Goal: Task Accomplishment & Management: Use online tool/utility

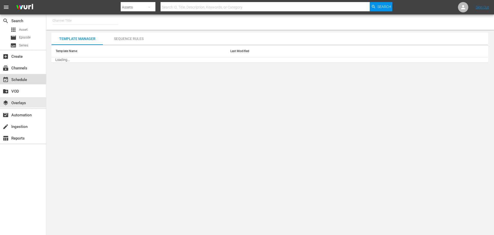
click at [18, 80] on div "event_available Schedule" at bounding box center [14, 78] width 29 height 5
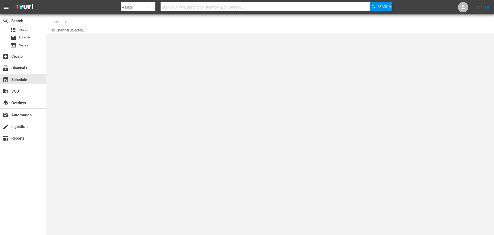
click at [76, 23] on input "text" at bounding box center [83, 22] width 66 height 12
click at [70, 41] on div "Lone Star (1846 - cinedigm_entertainment_corp_lonestar_1)" at bounding box center [121, 36] width 133 height 12
type input "Lone Star (1846 - cinedigm_entertainment_corp_lonestar_1)"
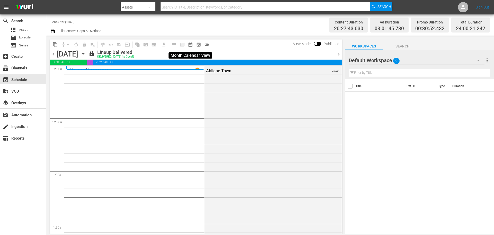
click at [190, 46] on span "date_range_outlined" at bounding box center [190, 44] width 5 height 5
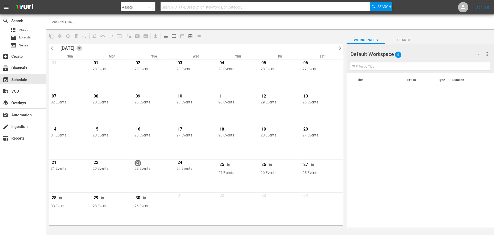
click at [82, 49] on icon "button" at bounding box center [79, 48] width 6 height 6
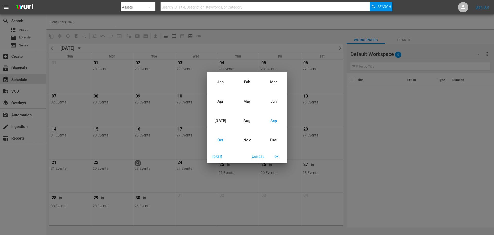
click at [221, 139] on div "Oct" at bounding box center [220, 139] width 27 height 19
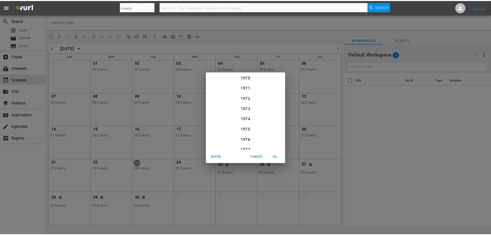
scroll to position [536, 0]
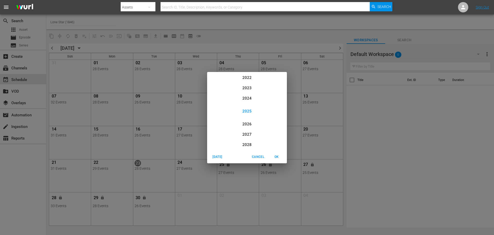
click at [276, 157] on span "OK" at bounding box center [277, 156] width 12 height 5
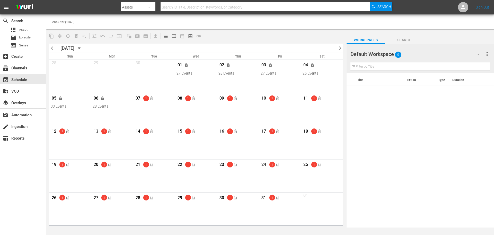
click at [160, 106] on div "07 1 lock_open View Lineup Unlock Selected Day Lock Selected Day" at bounding box center [154, 101] width 42 height 16
click at [78, 22] on input "Lone Star (1846)" at bounding box center [83, 22] width 66 height 12
type input "Lon"
click at [159, 108] on div "07 1 lock_open View Lineup Unlock Selected Day Lock Selected Day" at bounding box center [154, 101] width 42 height 16
click at [21, 68] on div "subscriptions Channels" at bounding box center [14, 67] width 29 height 5
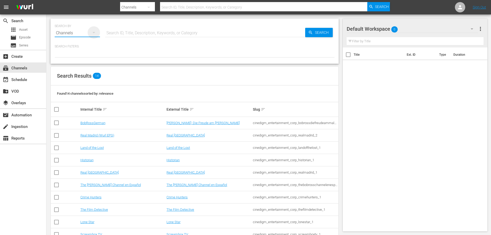
click at [91, 33] on icon "button" at bounding box center [94, 32] width 6 height 6
click at [70, 32] on div "Channels Series Episodes Assets" at bounding box center [245, 117] width 491 height 235
click at [20, 79] on div "event_available Schedule" at bounding box center [14, 78] width 29 height 5
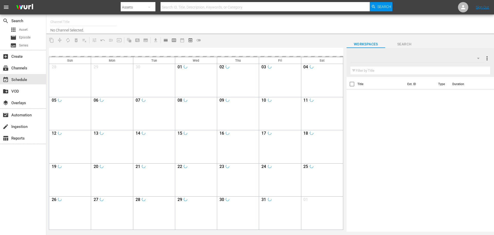
type input "Lone Star (1846)"
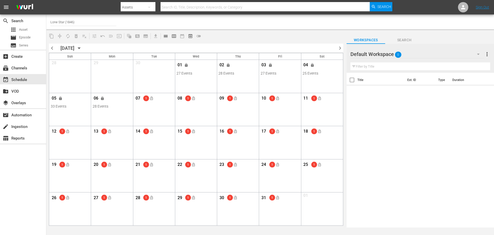
click at [149, 104] on div "07 1 lock_open" at bounding box center [154, 98] width 39 height 11
